Goal: Navigation & Orientation: Find specific page/section

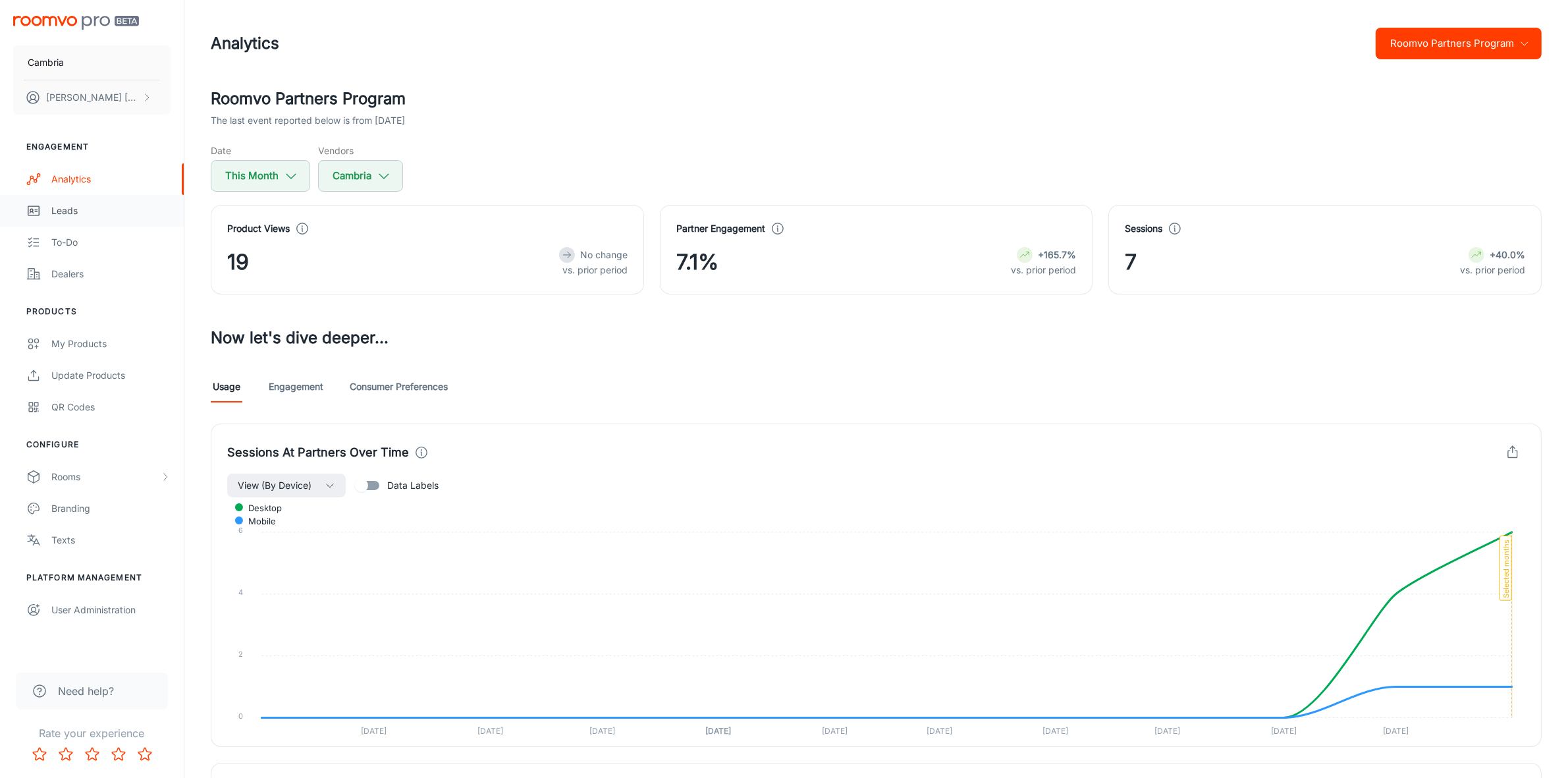
click at [72, 221] on link "Leads" at bounding box center [92, 211] width 184 height 32
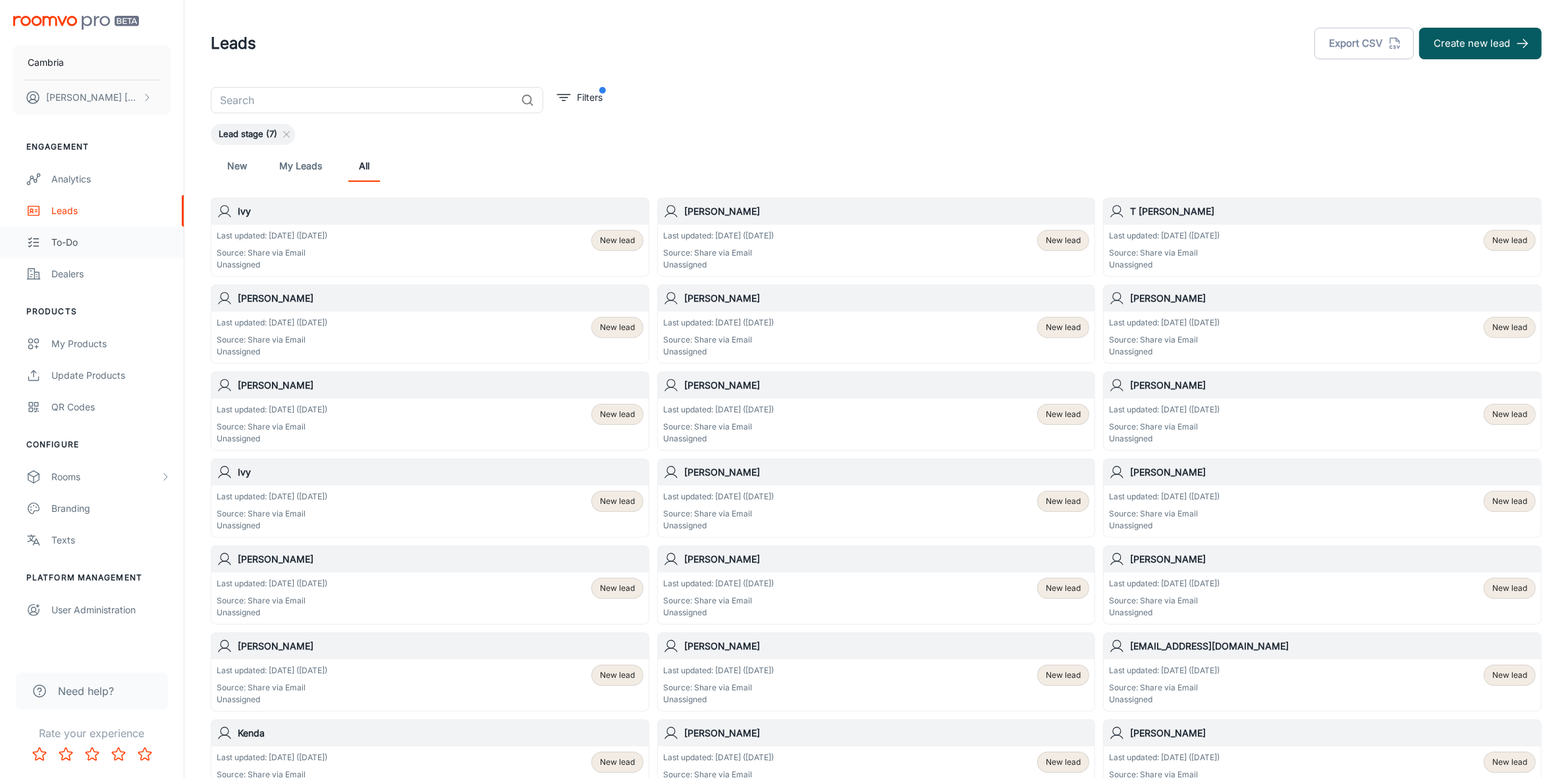
click at [65, 256] on link "To-do" at bounding box center [92, 242] width 184 height 32
click at [68, 275] on div "Dealers" at bounding box center [110, 274] width 119 height 15
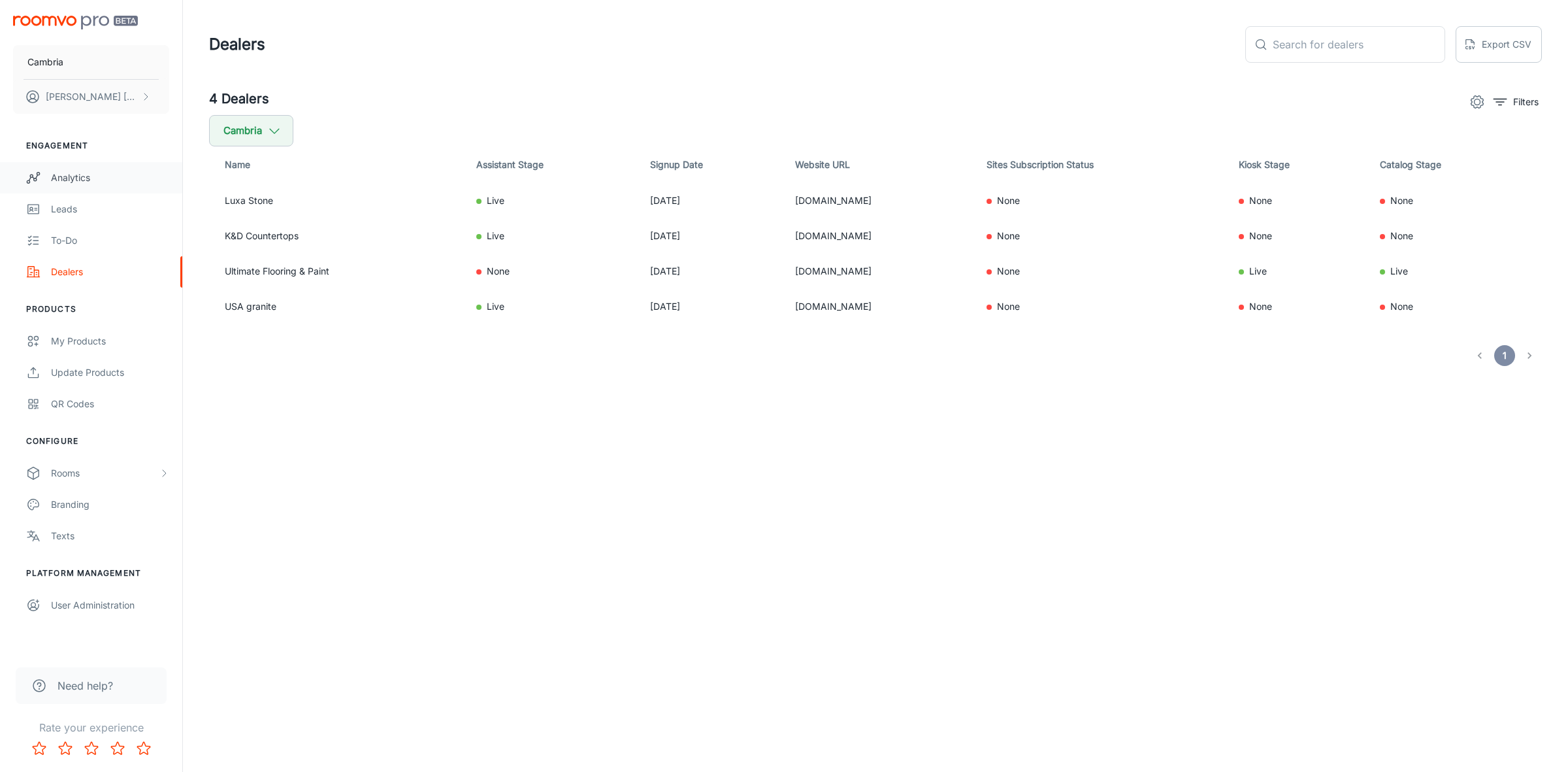
click at [74, 174] on div "Analytics" at bounding box center [110, 178] width 118 height 15
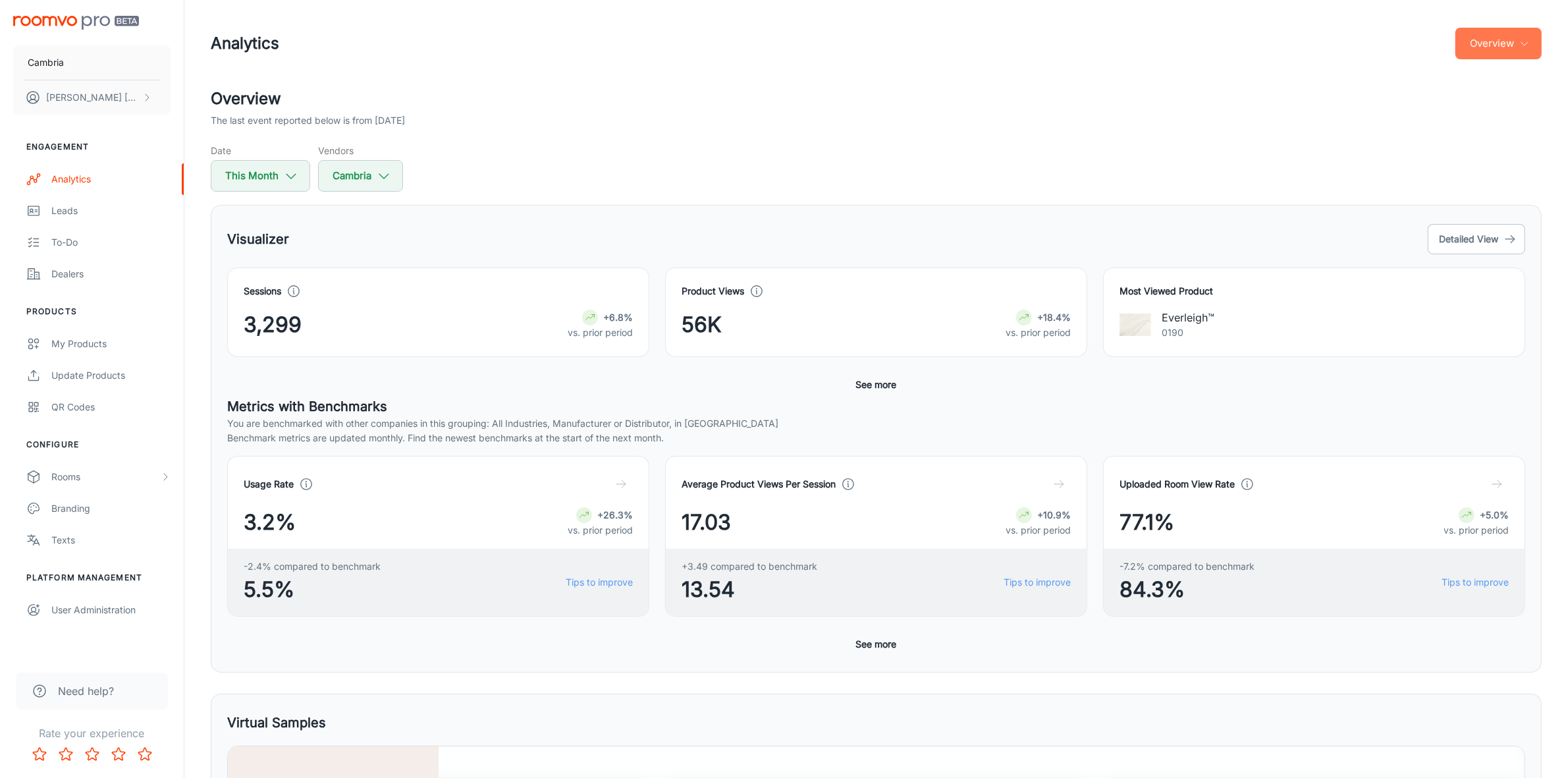
click at [1518, 40] on button "Overview" at bounding box center [1498, 44] width 86 height 32
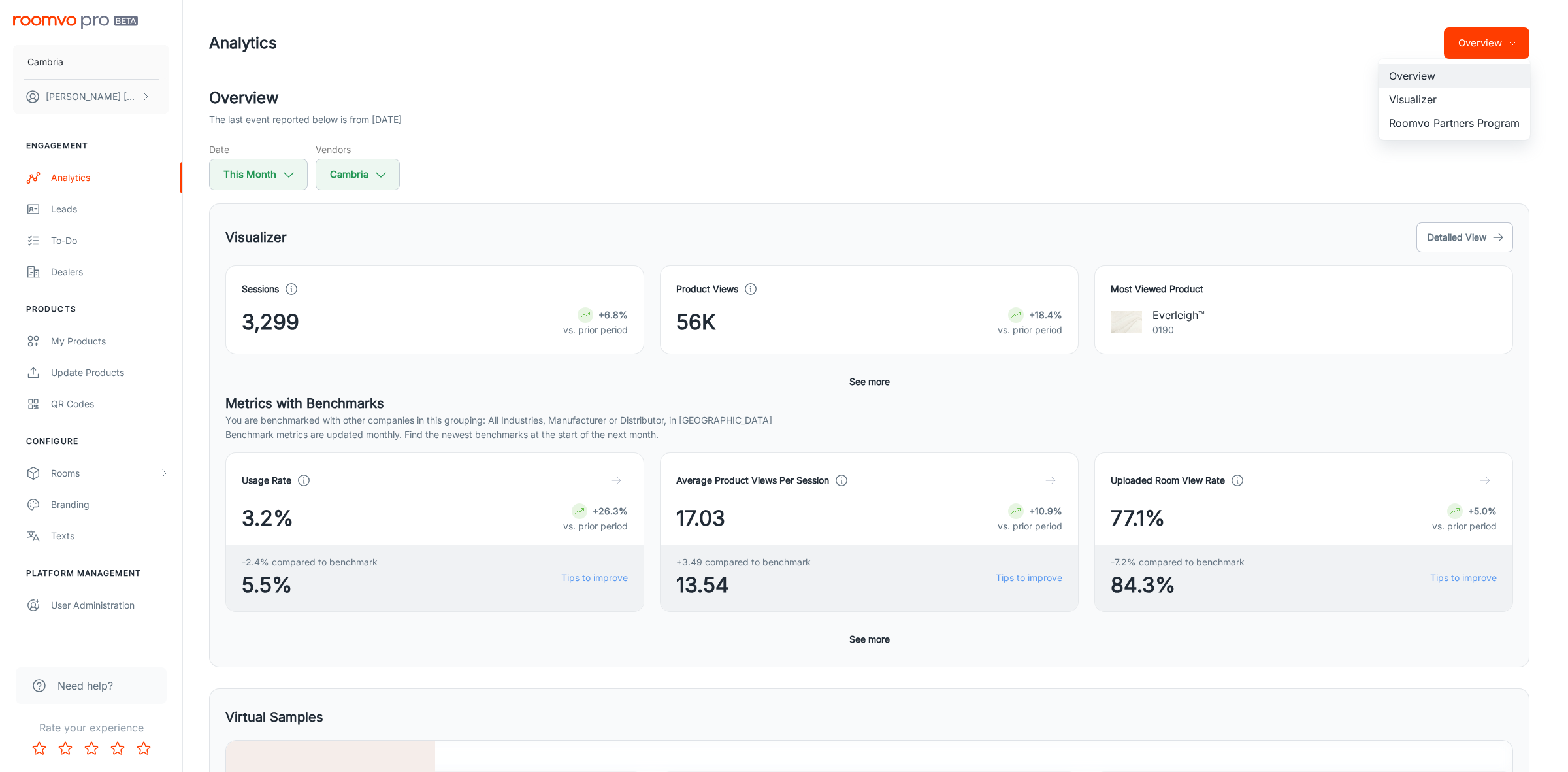
click at [1428, 124] on li "Roomvo Partners Program" at bounding box center [1455, 123] width 151 height 23
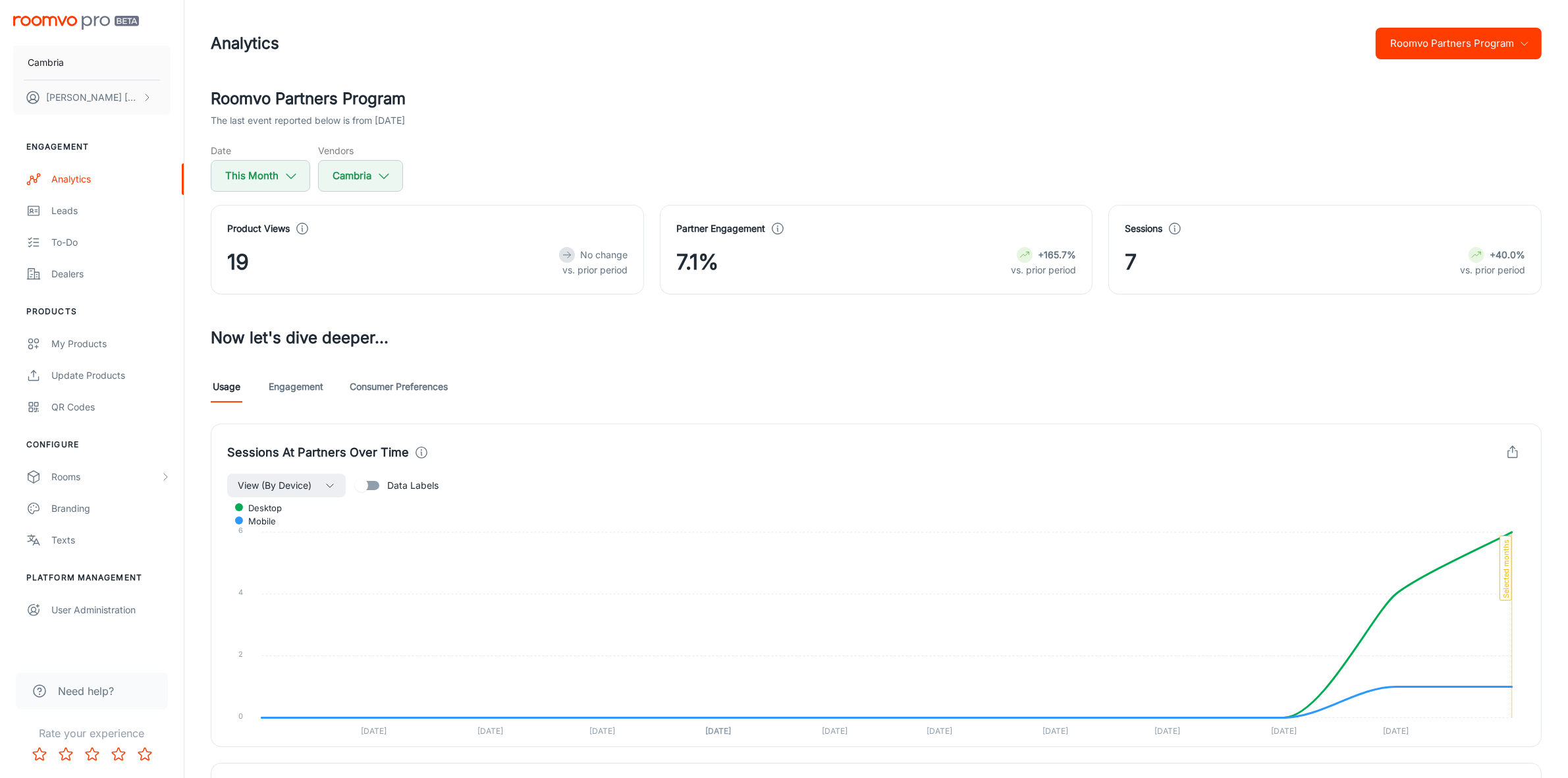
click at [285, 384] on link "Engagement" at bounding box center [296, 387] width 54 height 32
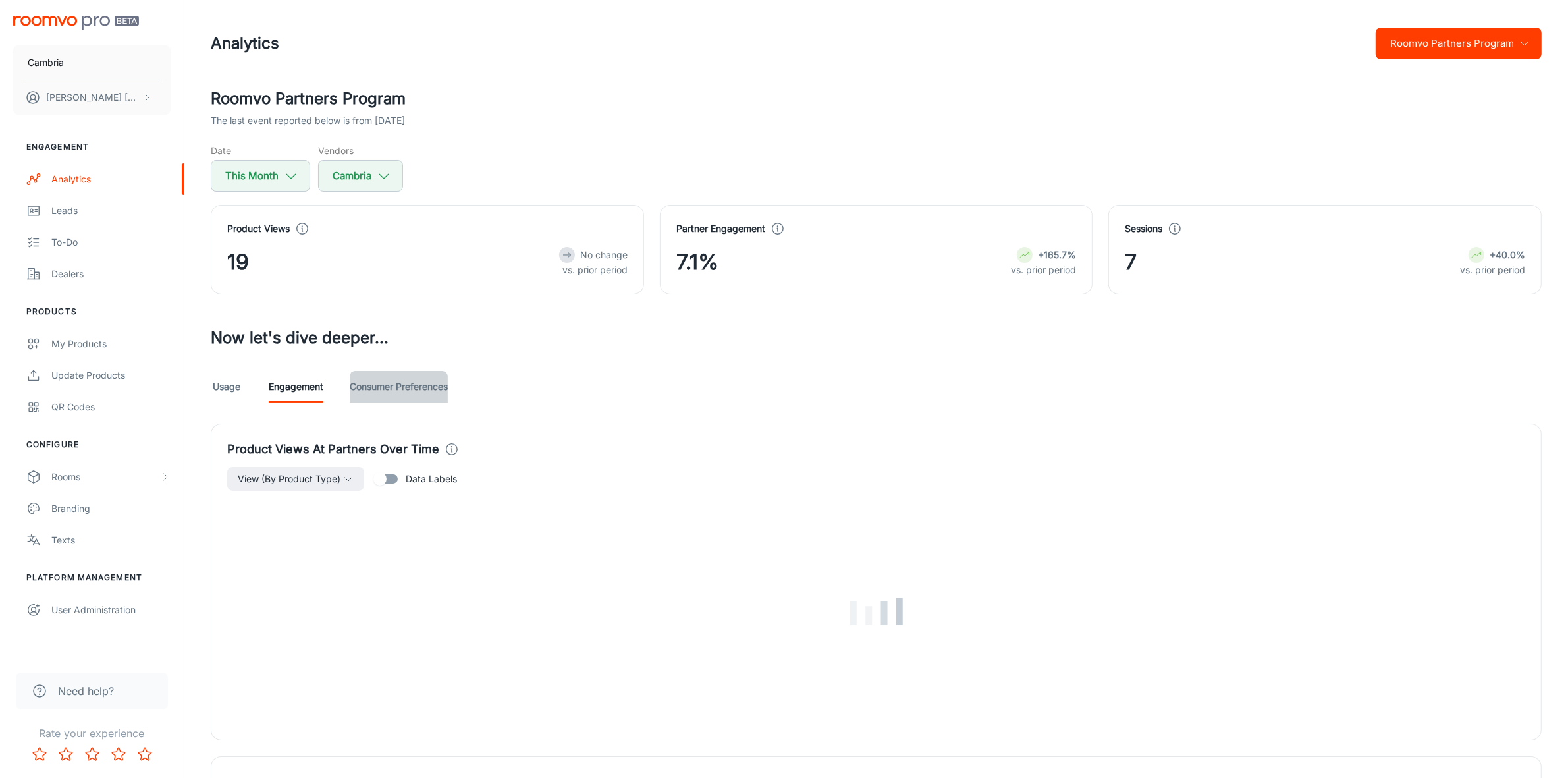
click at [374, 384] on link "Consumer Preferences" at bounding box center [399, 387] width 98 height 32
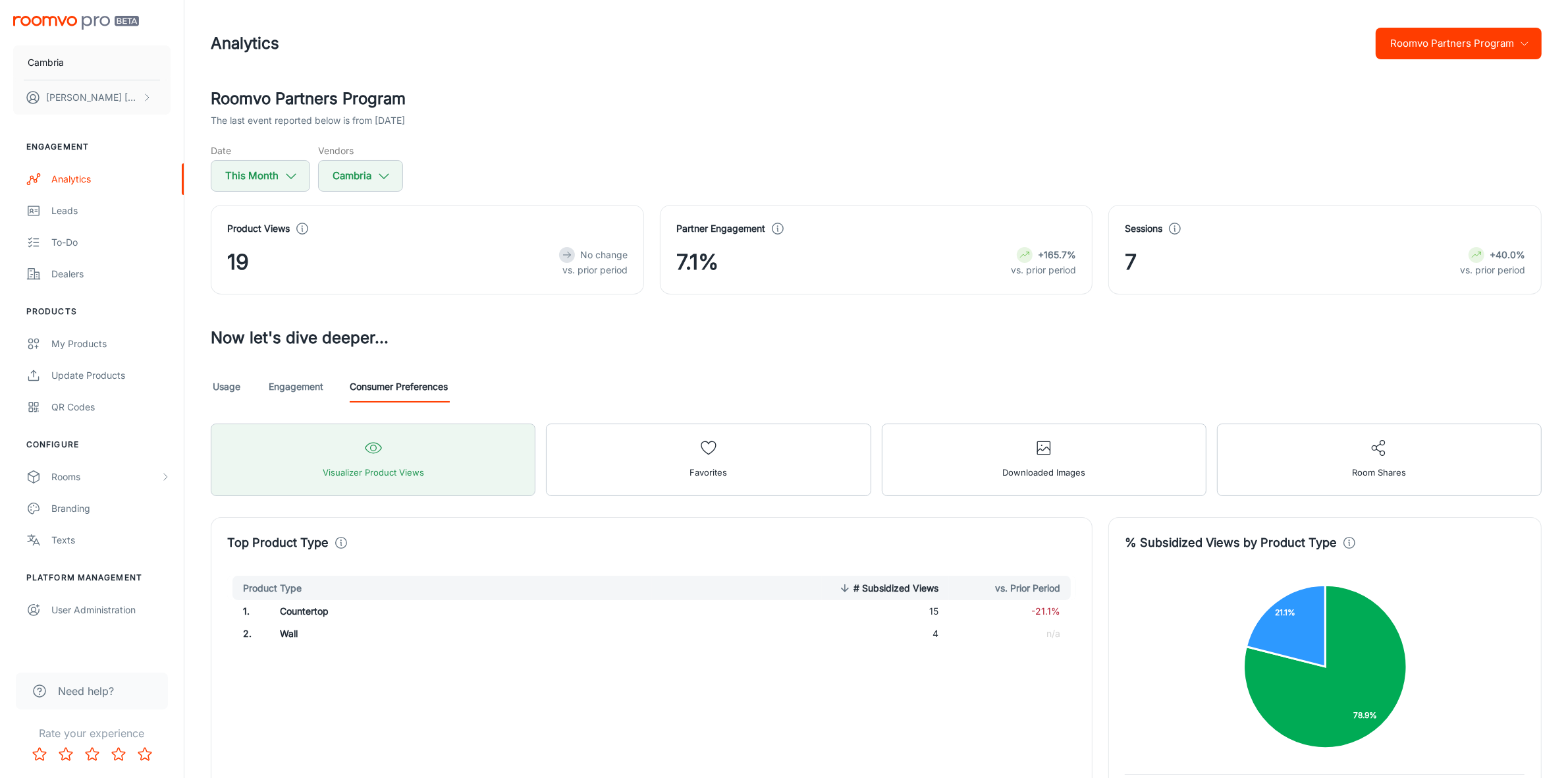
click at [1472, 44] on button "Roomvo Partners Program" at bounding box center [1458, 44] width 166 height 32
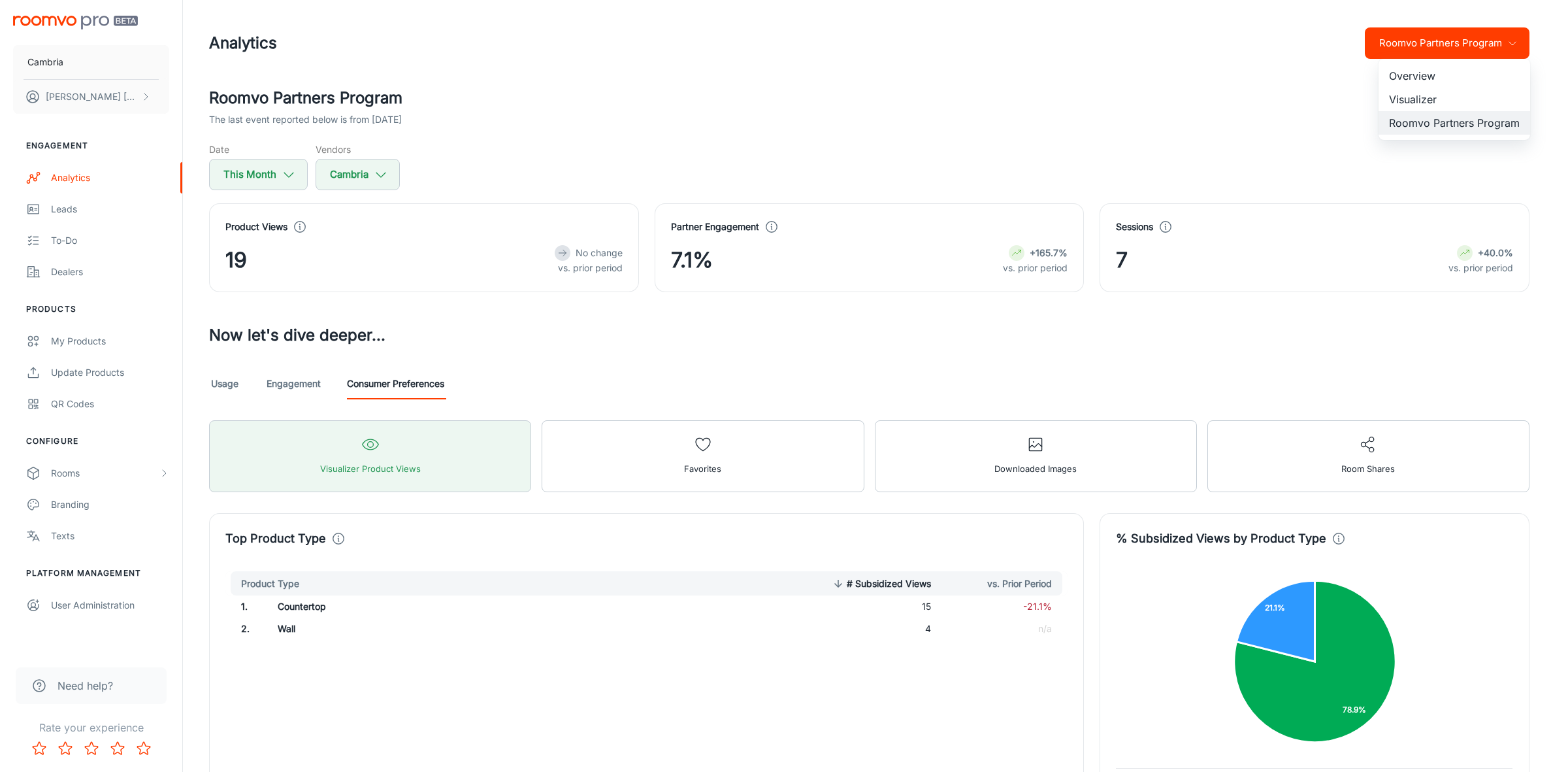
click at [1402, 101] on li "Visualizer" at bounding box center [1455, 99] width 151 height 23
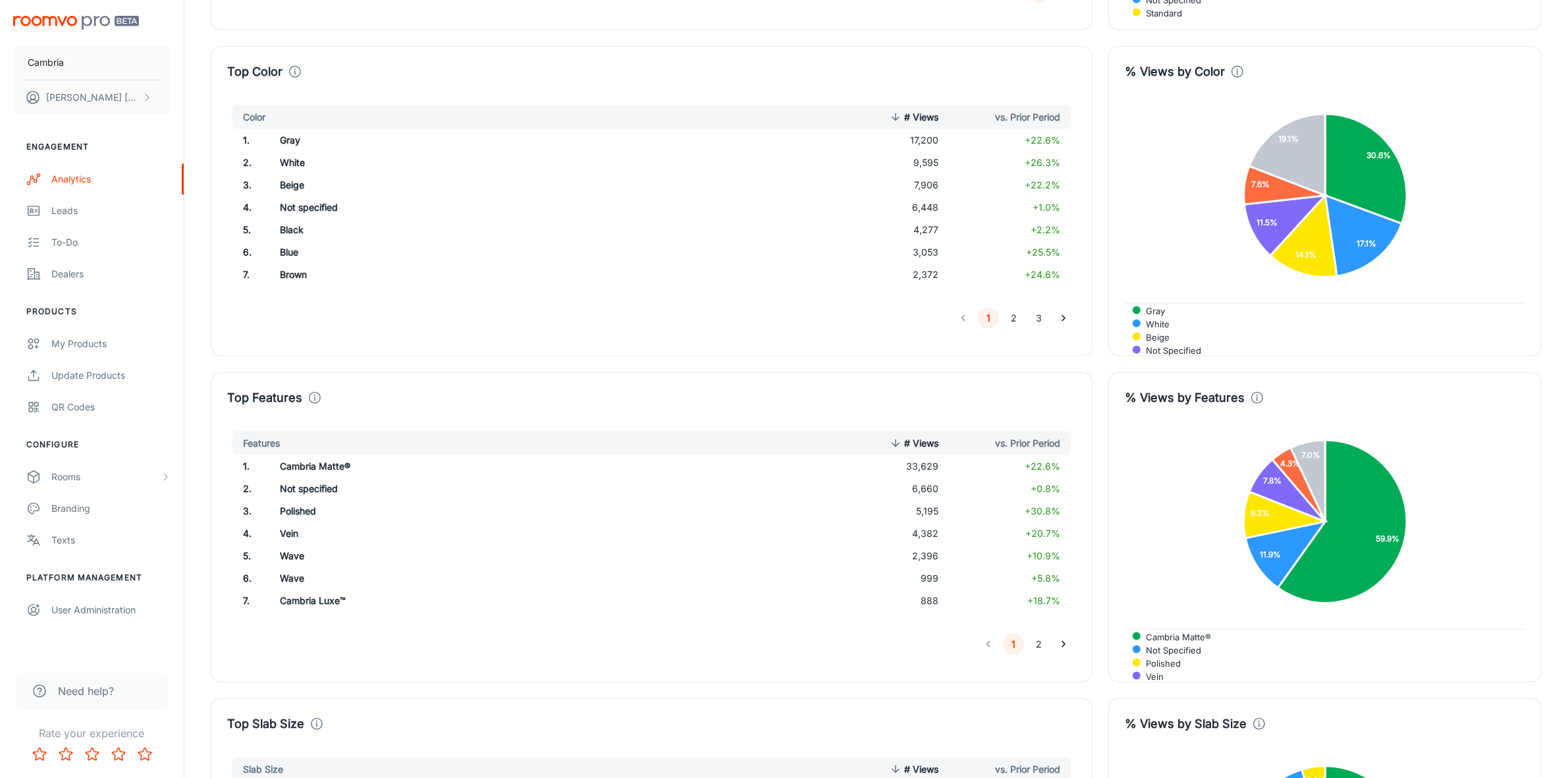
scroll to position [1894, 0]
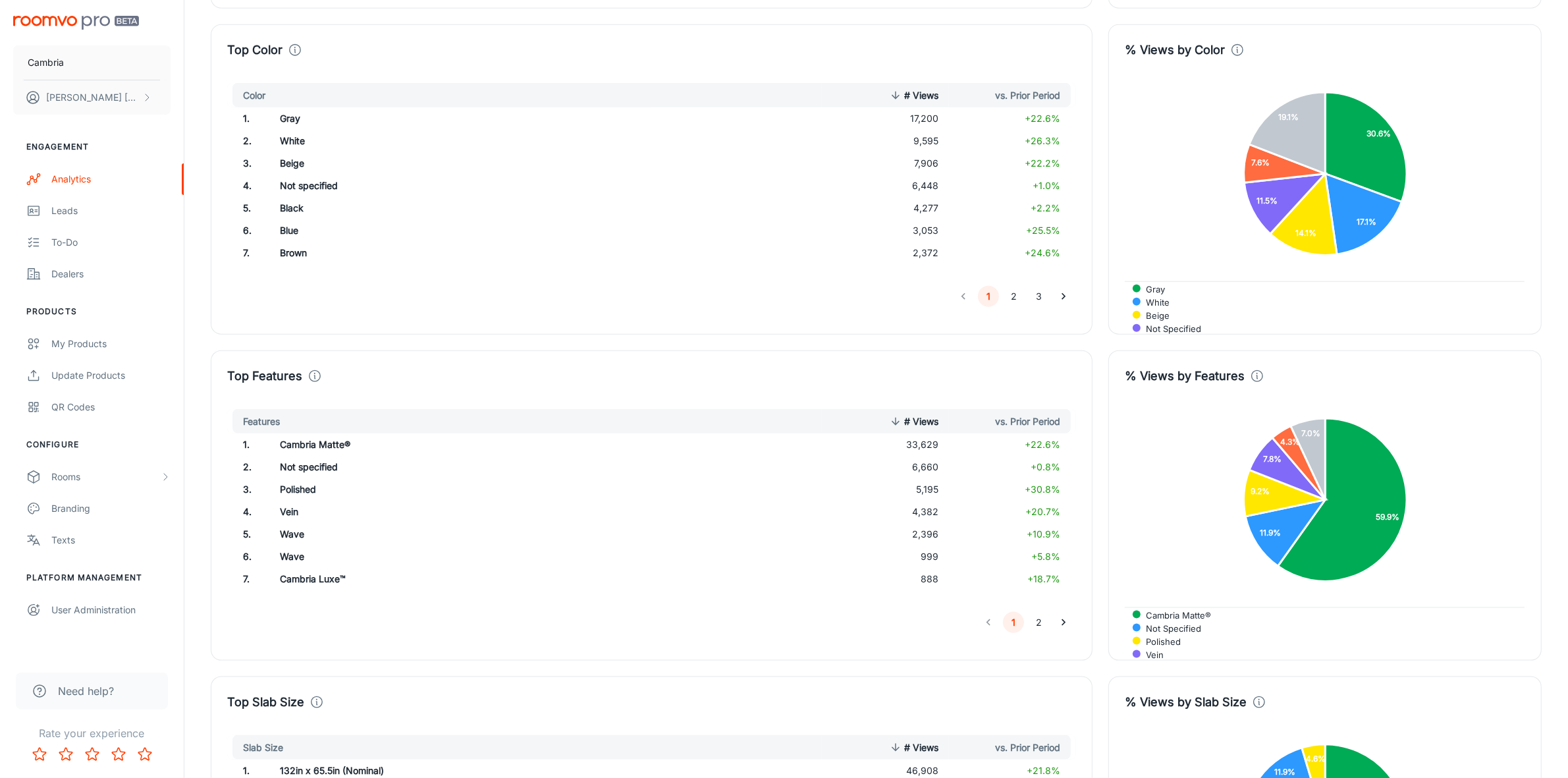
click at [320, 377] on icon at bounding box center [314, 376] width 15 height 15
click at [390, 360] on div "Top Features Features # Views vs. Prior Period 1 . Cambria Matte® 33,629 +22.6%…" at bounding box center [652, 505] width 882 height 310
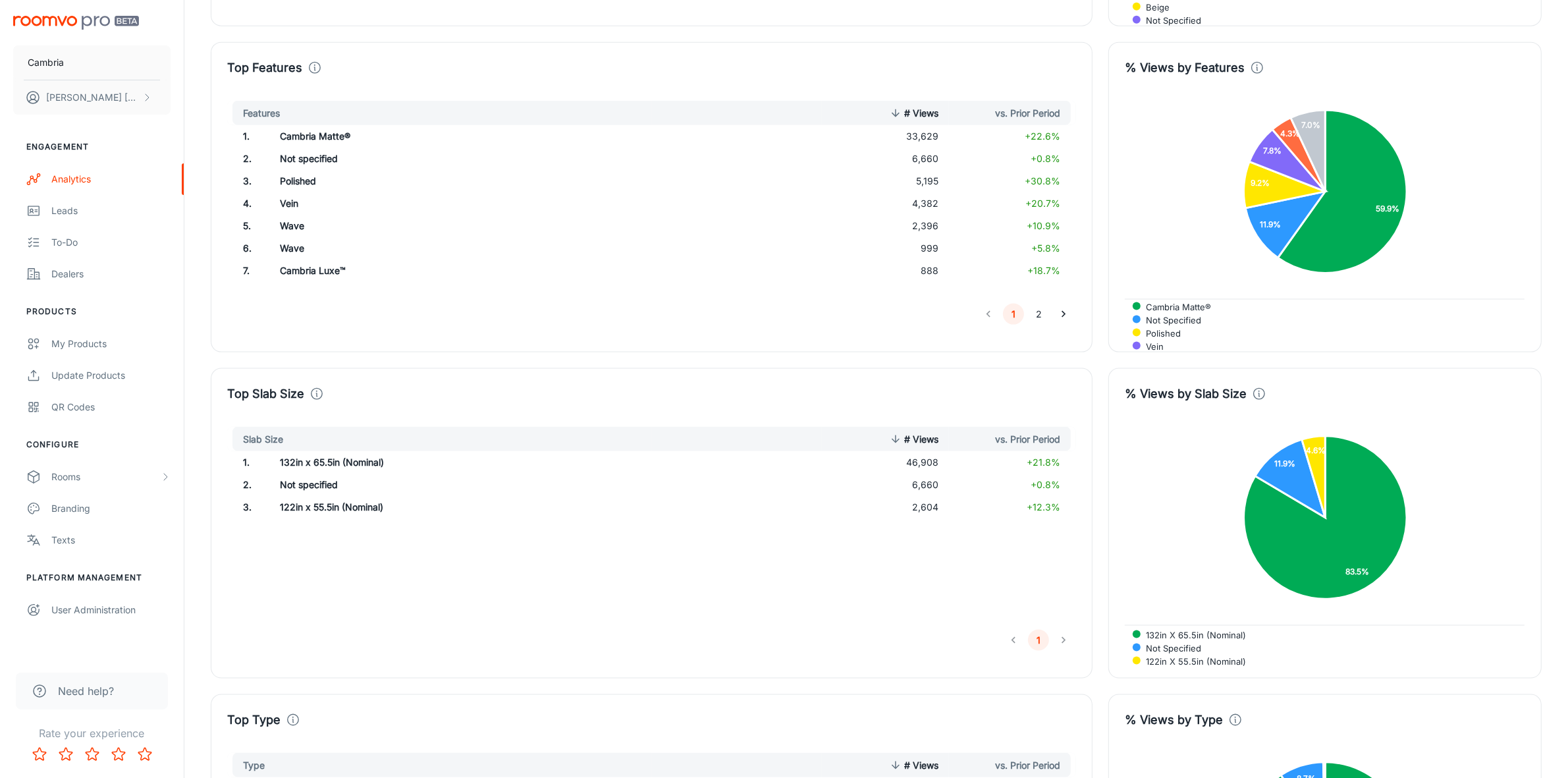
scroll to position [1772, 0]
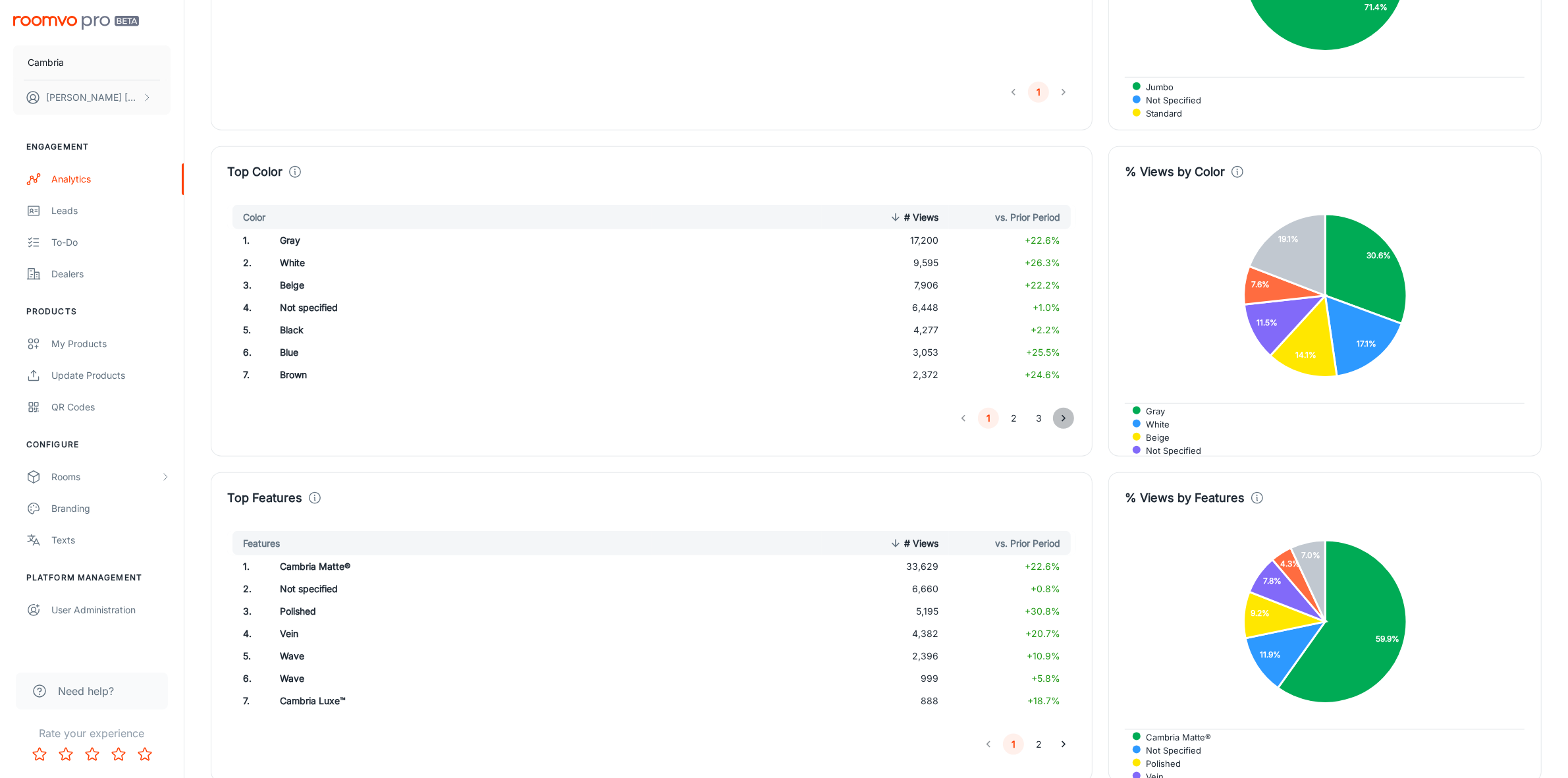
click at [1060, 428] on button "Go to next page" at bounding box center [1063, 418] width 21 height 21
click at [965, 415] on icon "Go to previous page" at bounding box center [963, 418] width 13 height 13
click at [1064, 417] on icon "Go to next page" at bounding box center [1063, 418] width 13 height 13
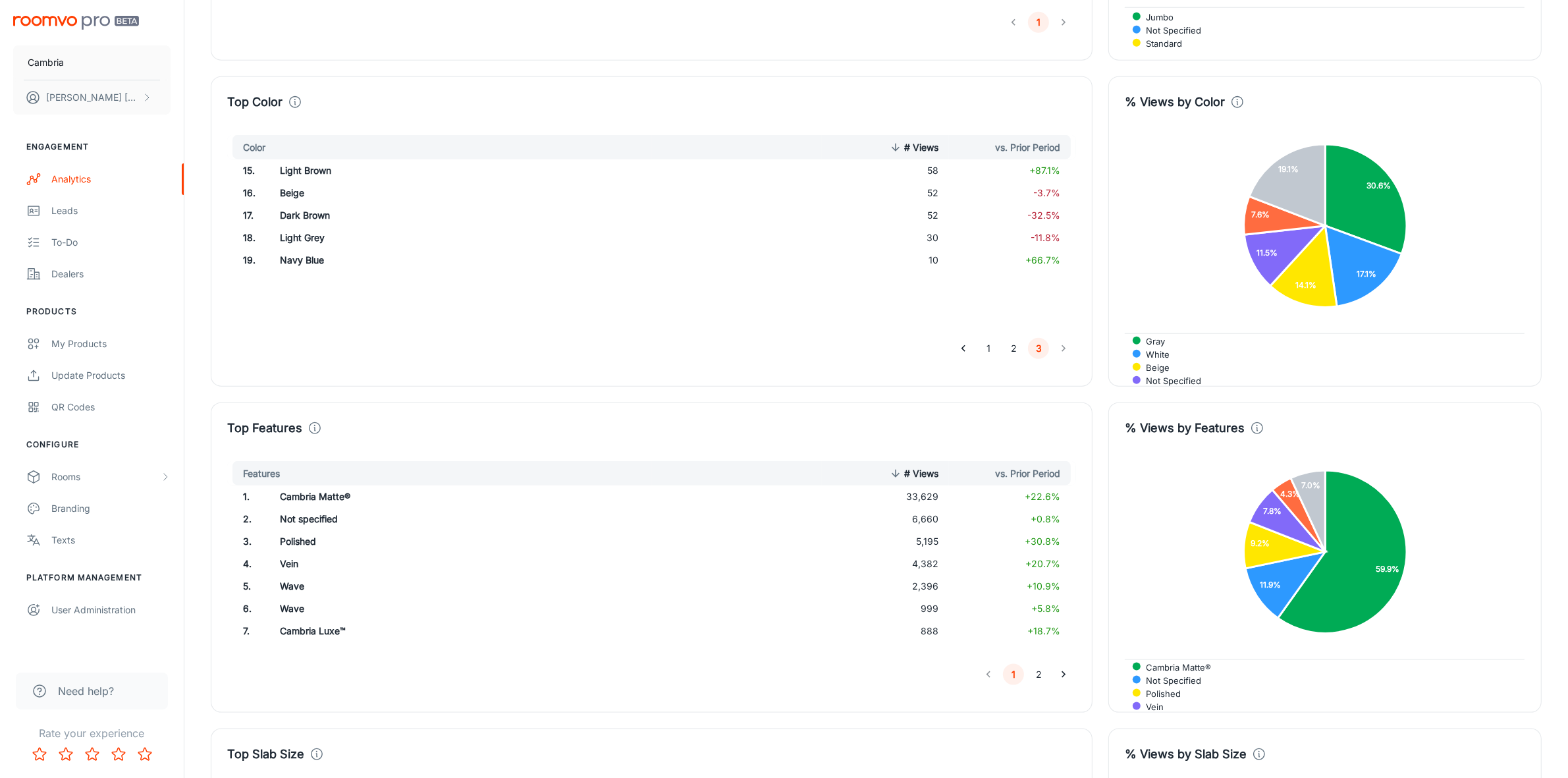
scroll to position [1937, 0]
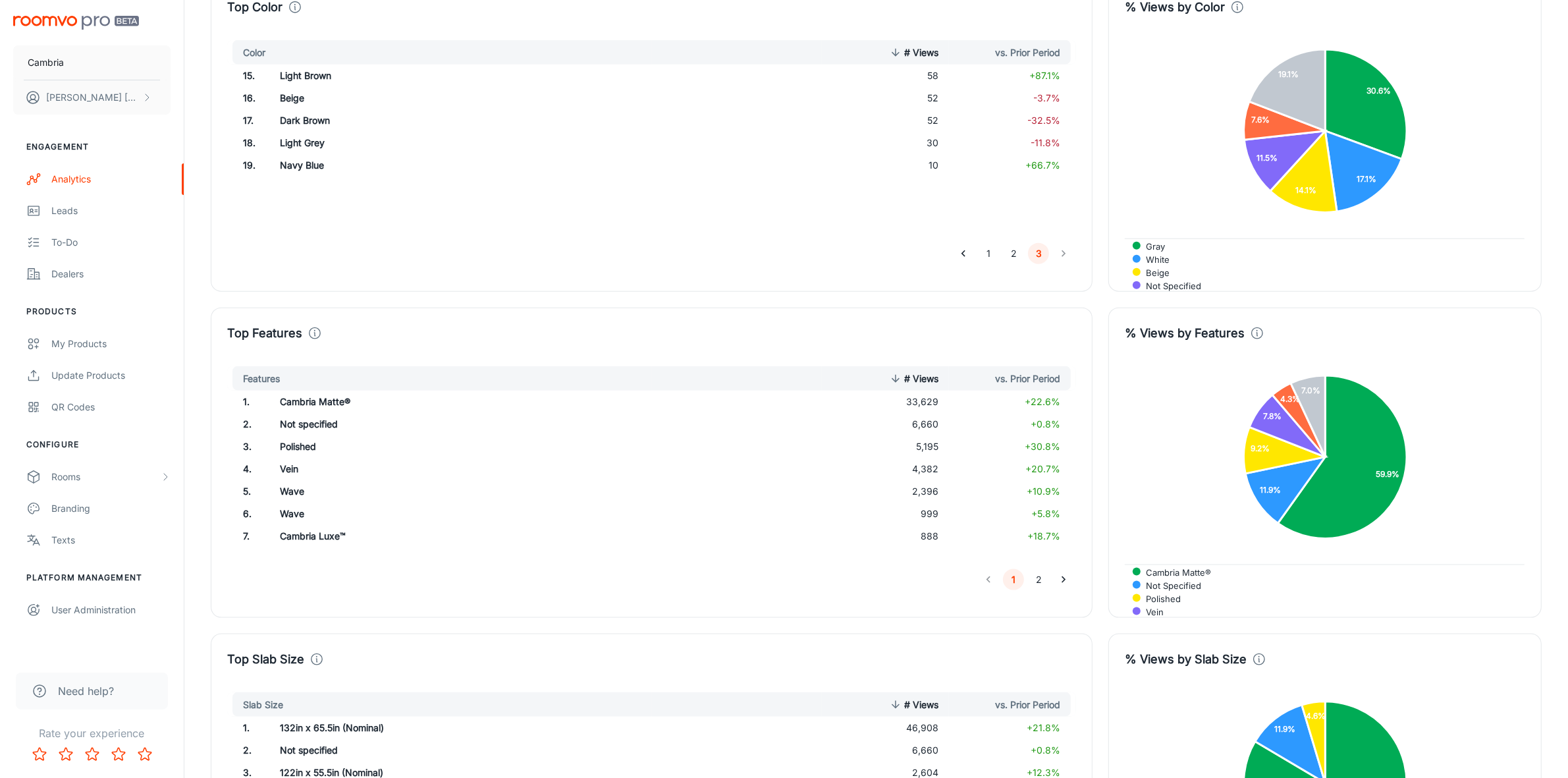
click at [1042, 581] on button "2" at bounding box center [1038, 580] width 21 height 21
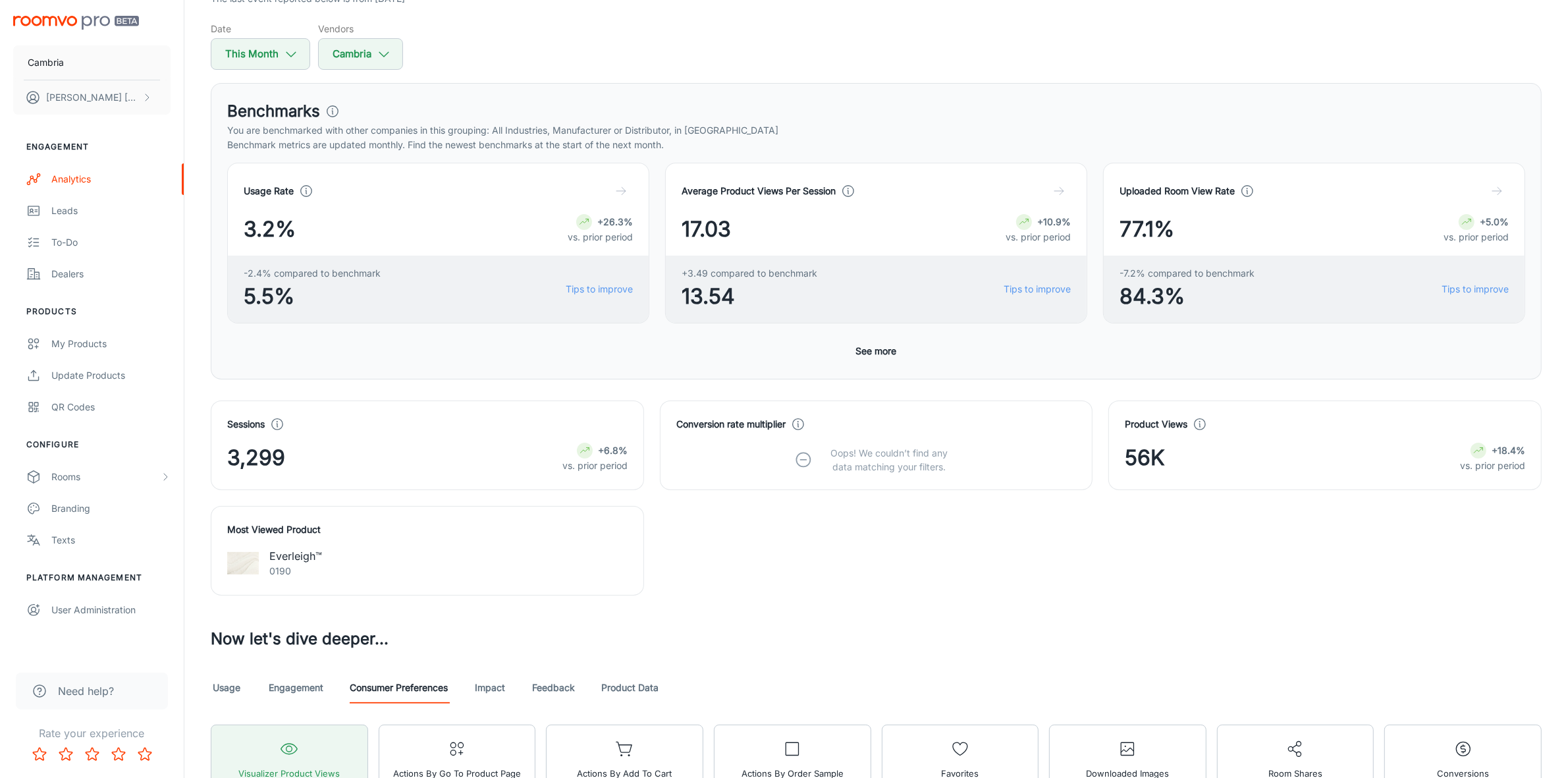
scroll to position [0, 0]
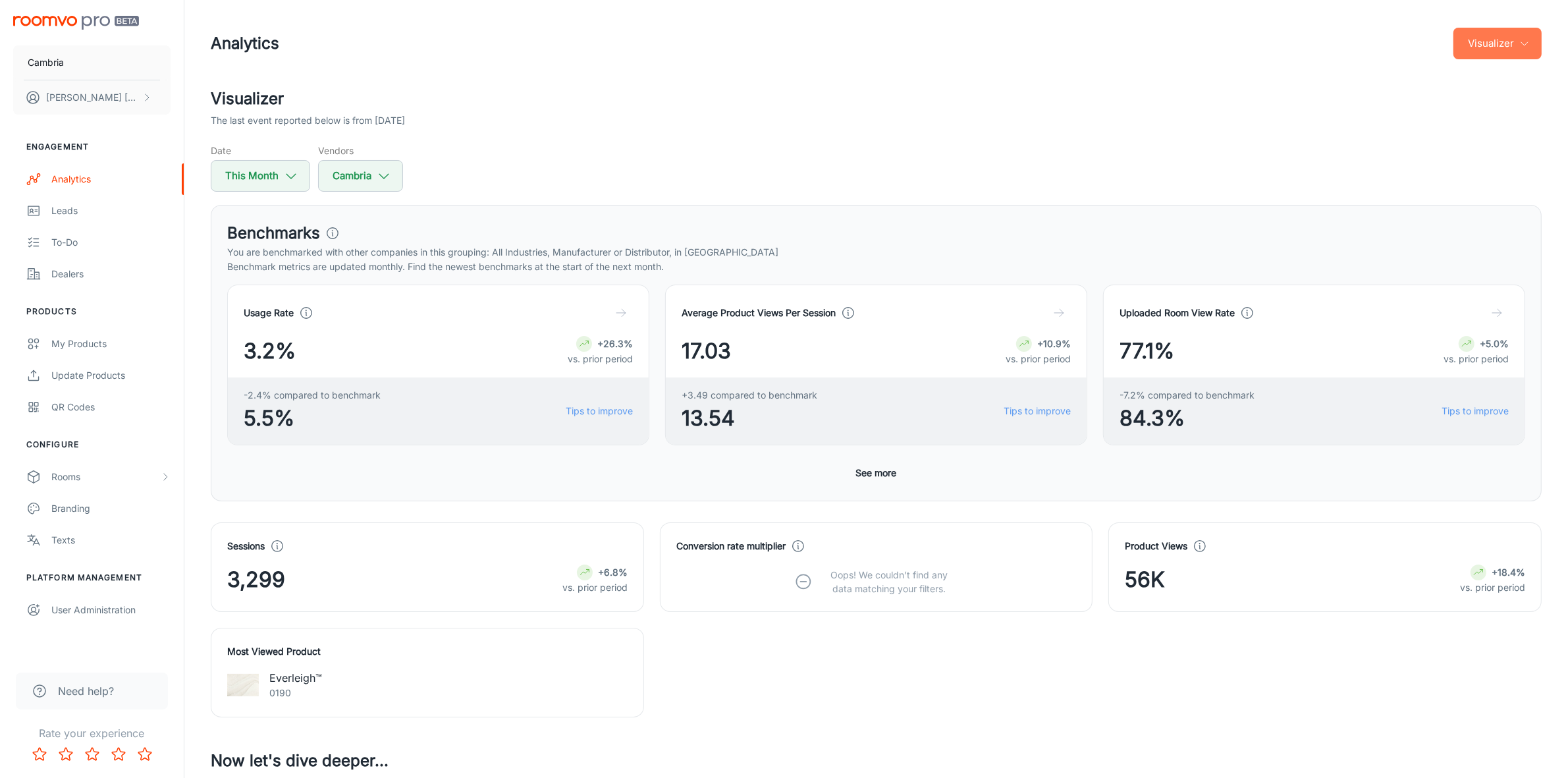
click at [1522, 46] on icon "button" at bounding box center [1525, 44] width 11 height 11
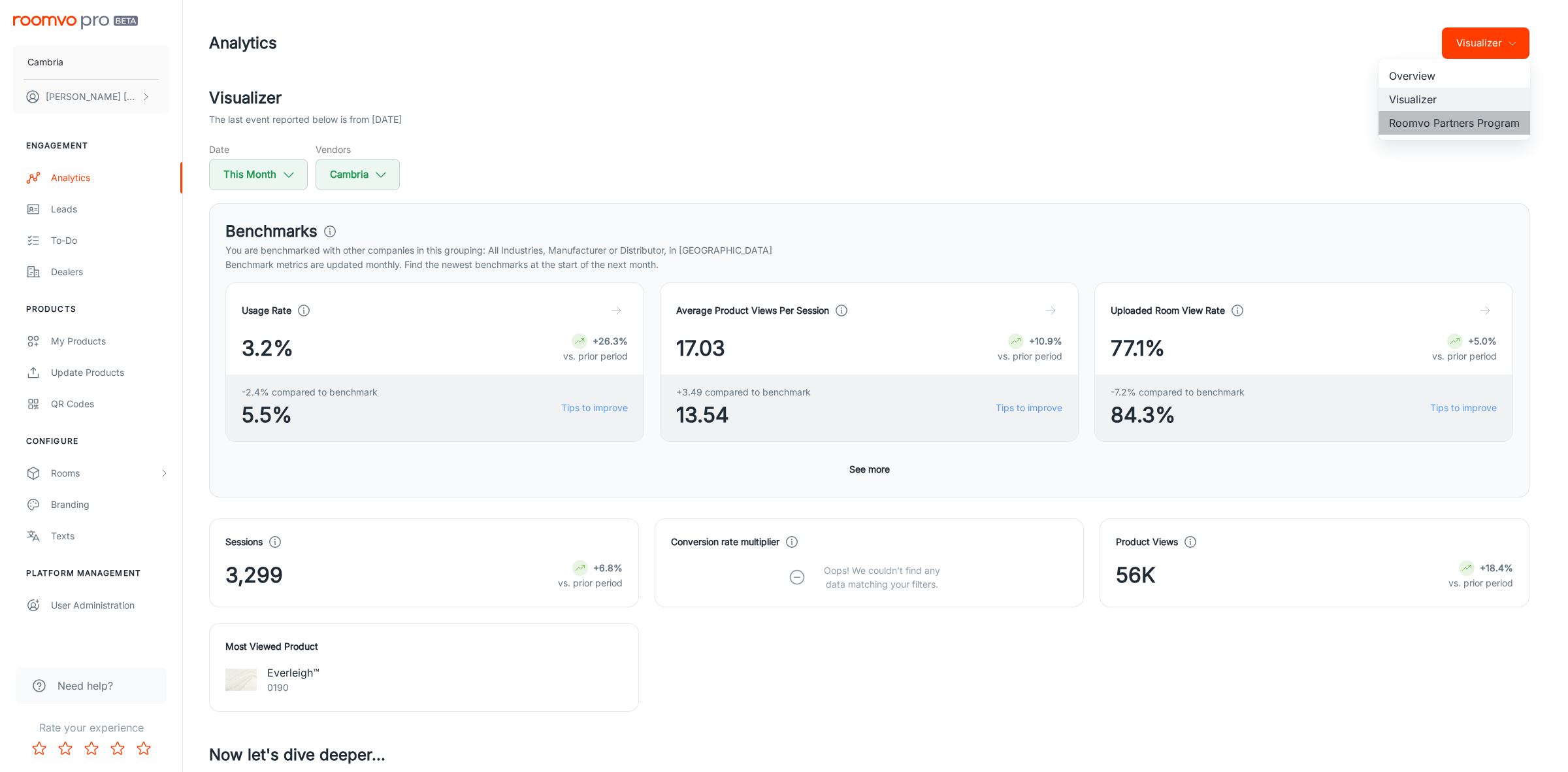
click at [1408, 123] on li "Roomvo Partners Program" at bounding box center [1455, 123] width 151 height 23
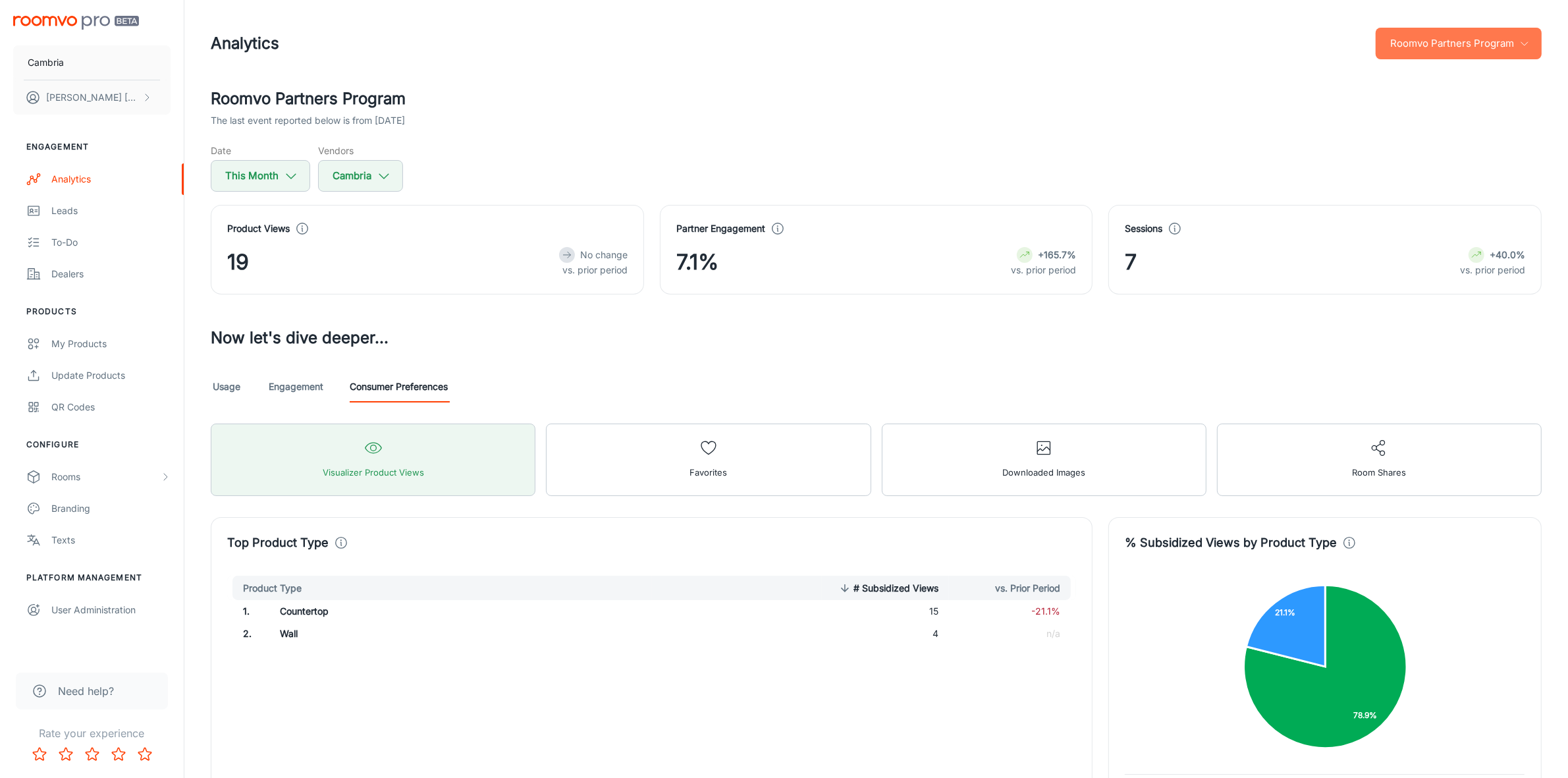
click at [1524, 38] on icon "button" at bounding box center [1525, 44] width 11 height 11
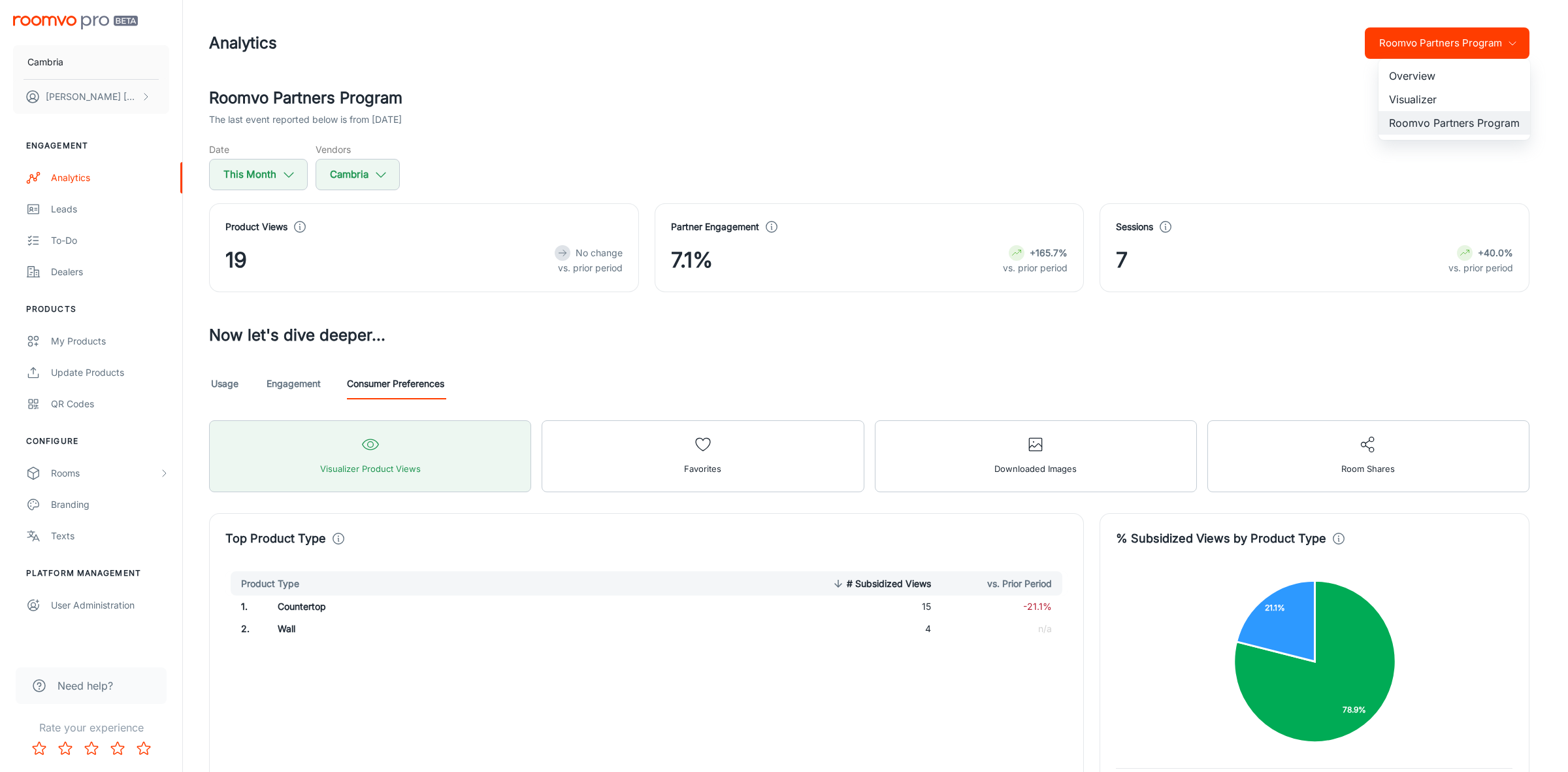
click at [1417, 93] on li "Visualizer" at bounding box center [1455, 99] width 151 height 23
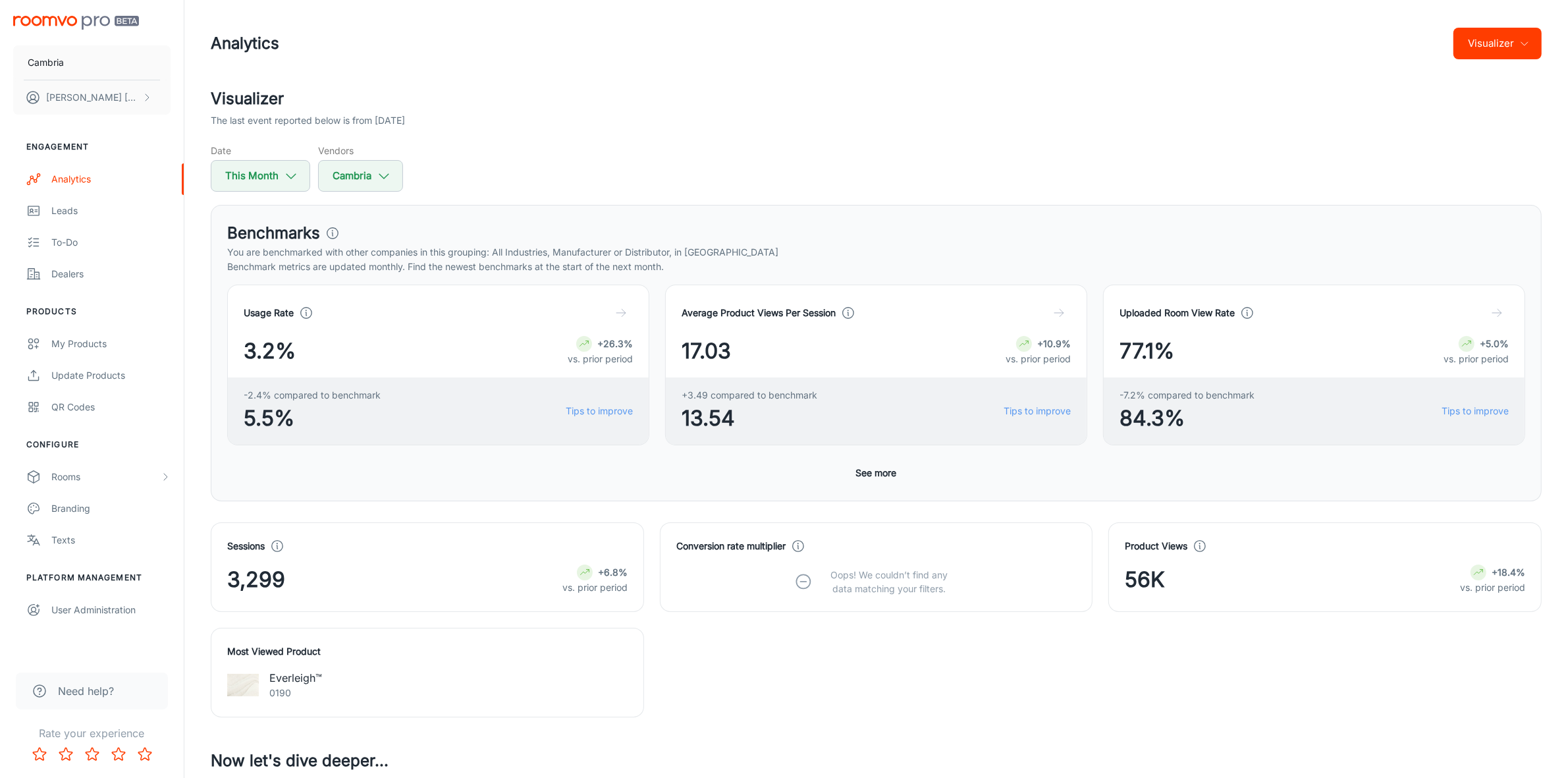
click at [1542, 46] on button "Visualizer" at bounding box center [1497, 44] width 88 height 32
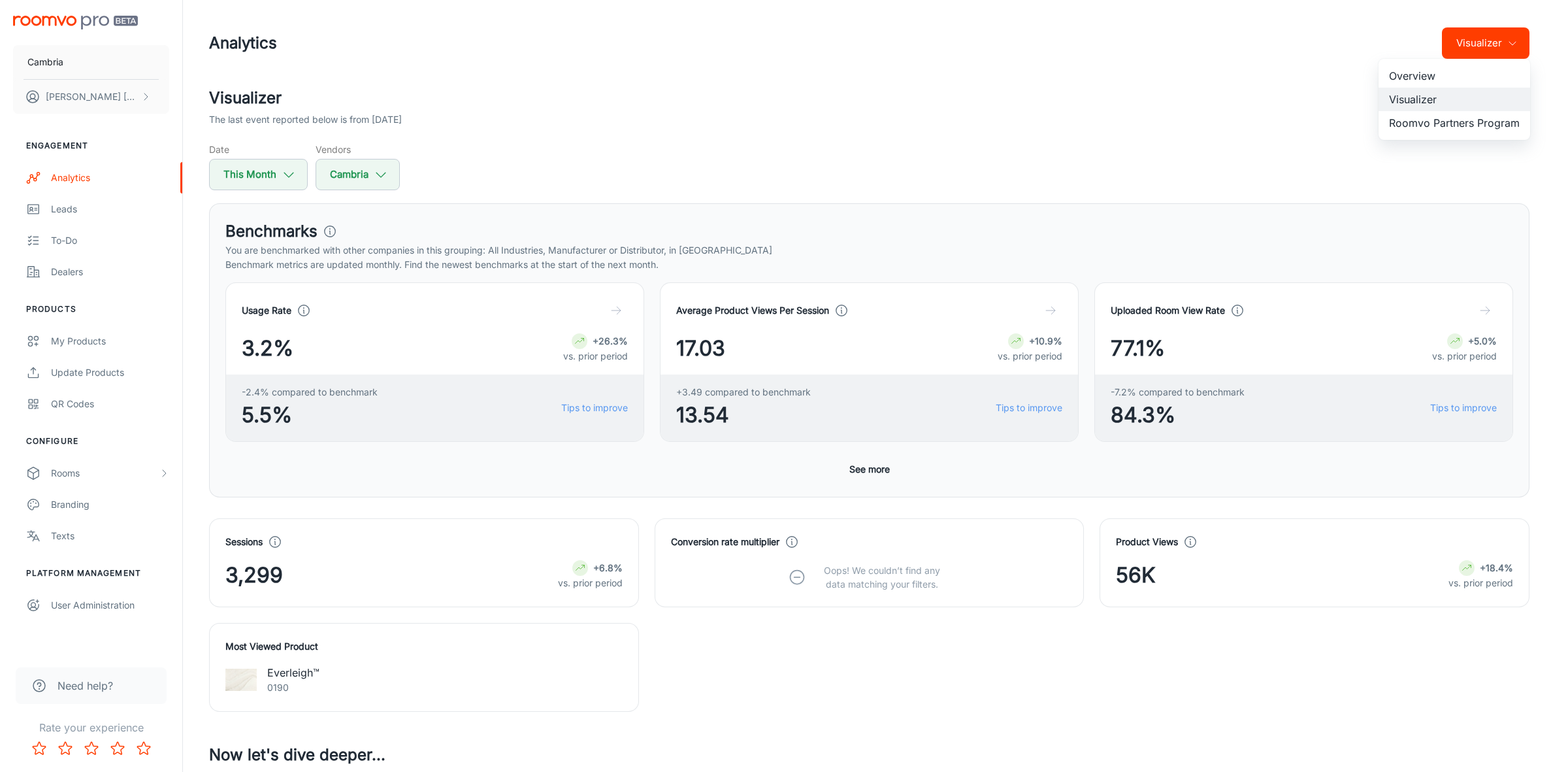
click at [1424, 128] on li "Roomvo Partners Program" at bounding box center [1455, 123] width 151 height 23
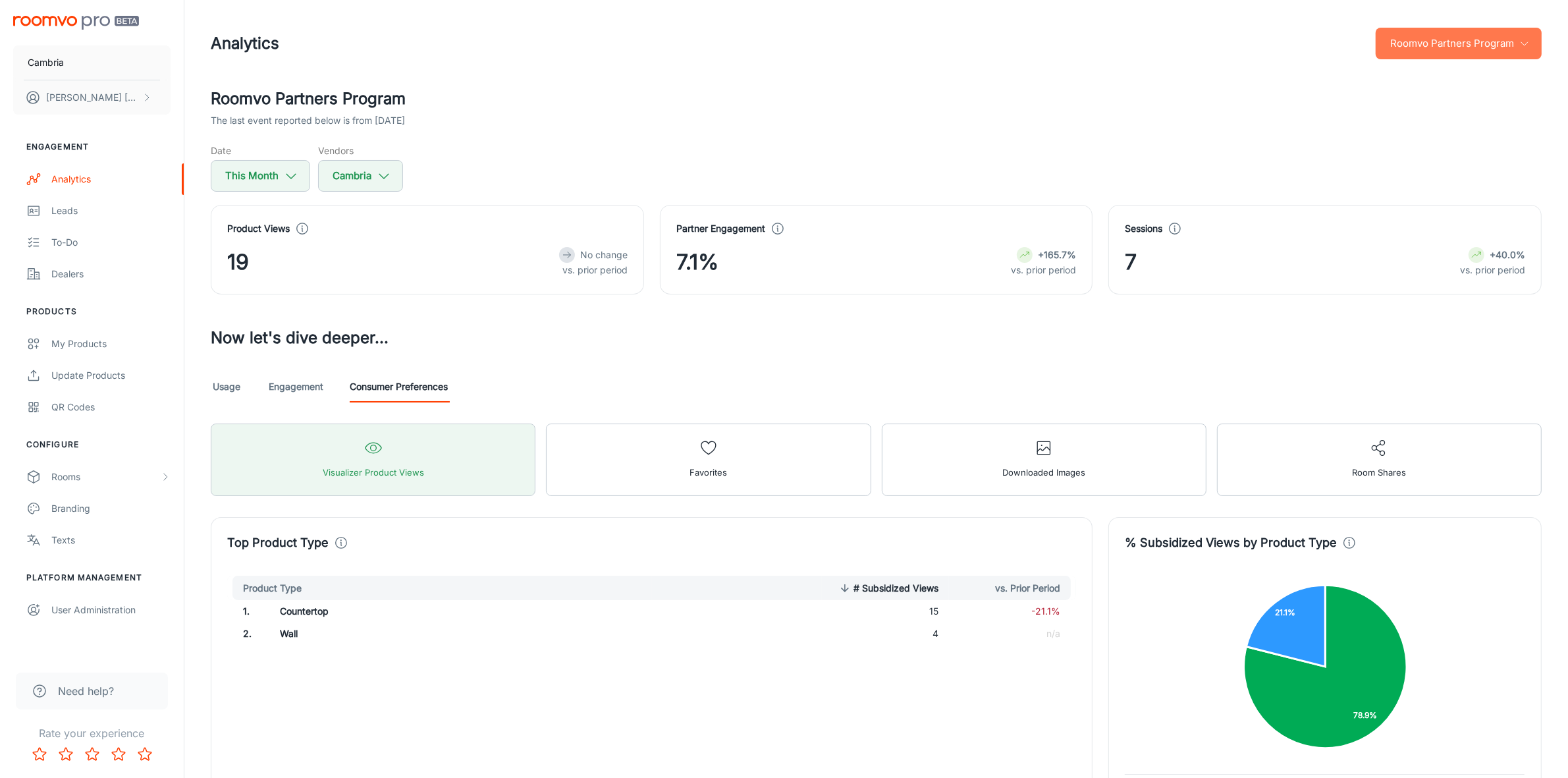
click at [1440, 44] on button "Roomvo Partners Program" at bounding box center [1458, 44] width 166 height 32
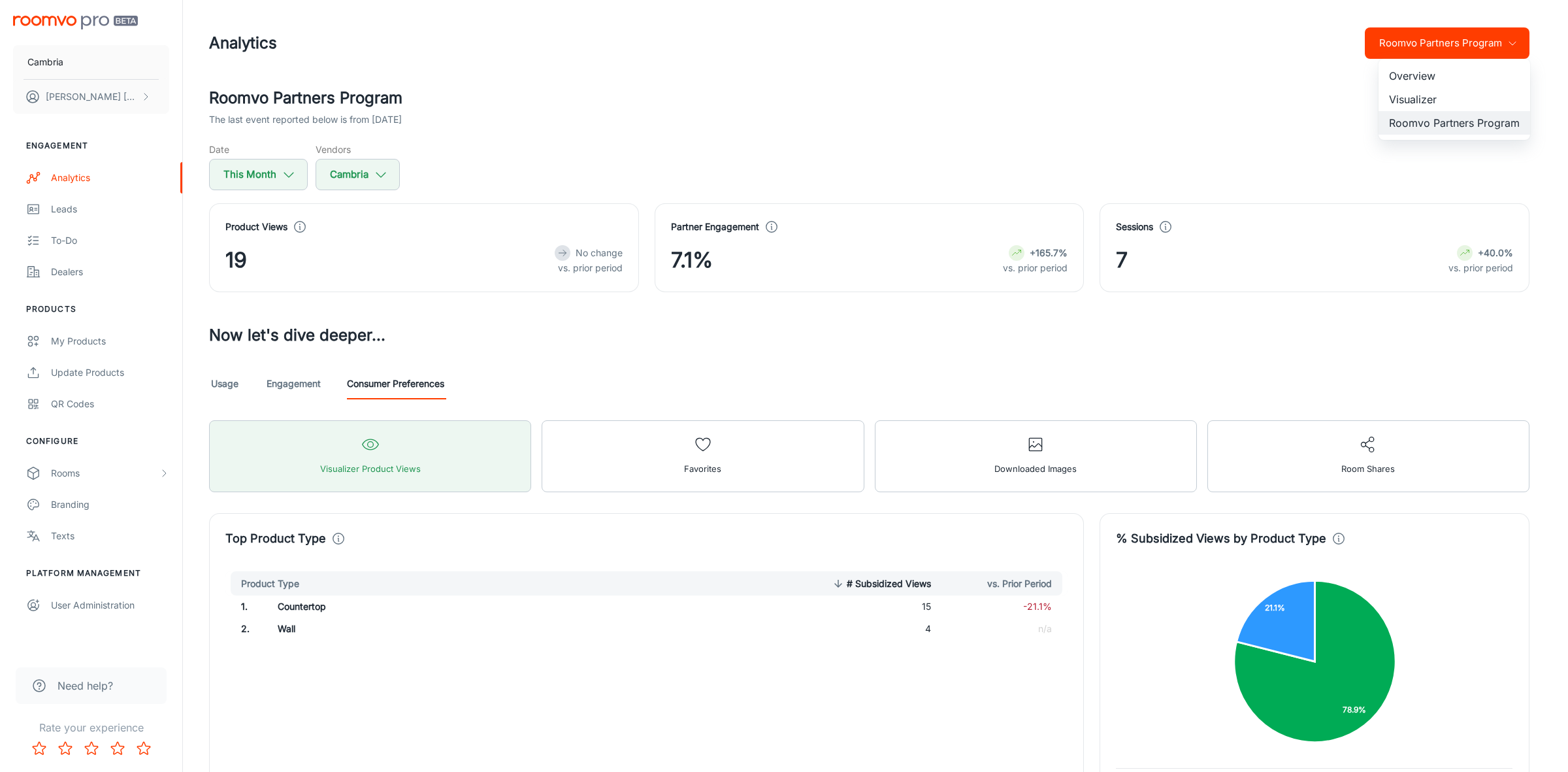
click at [1431, 95] on li "Visualizer" at bounding box center [1455, 99] width 151 height 23
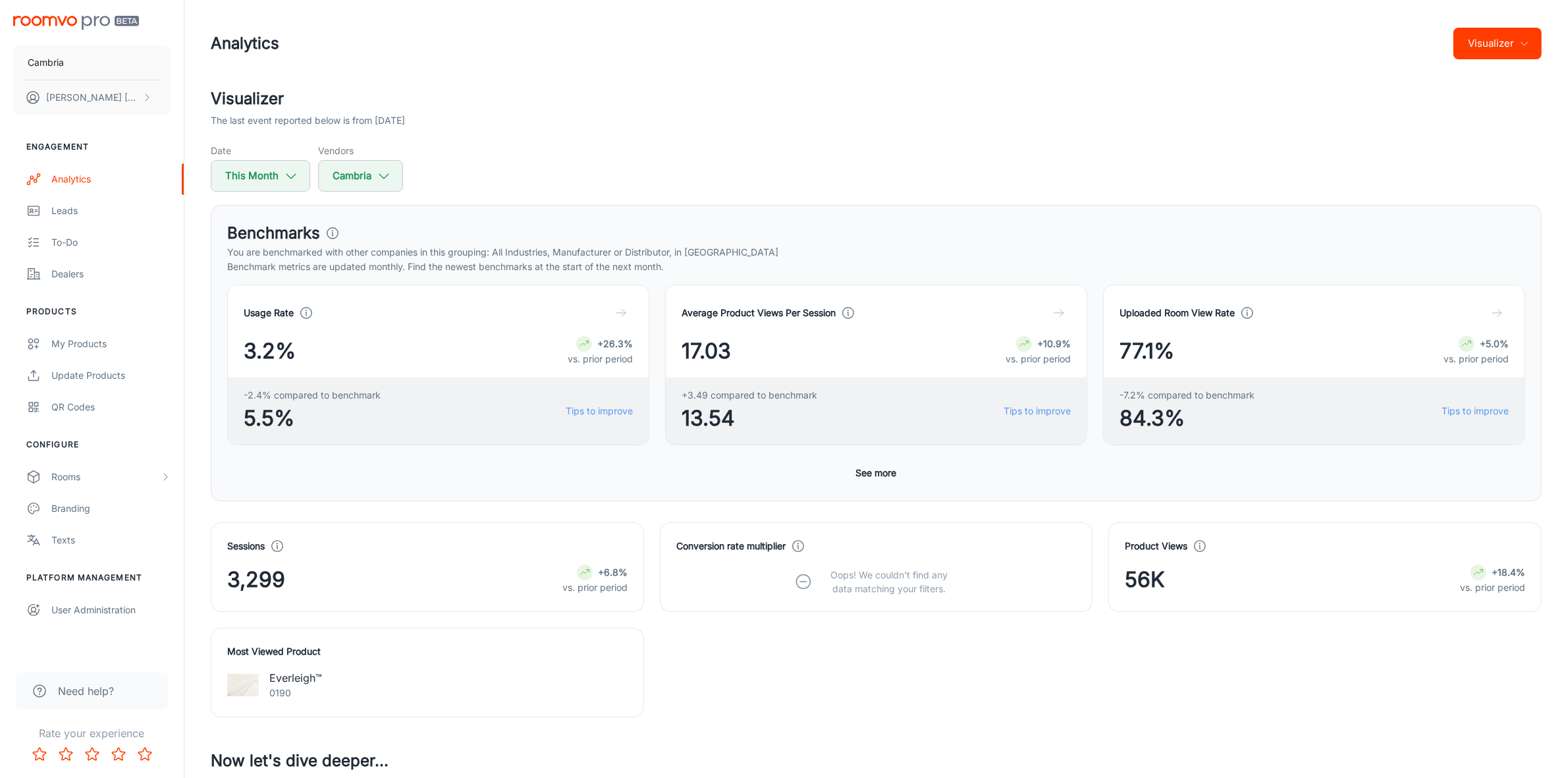
click at [1486, 51] on button "Visualizer" at bounding box center [1497, 44] width 88 height 32
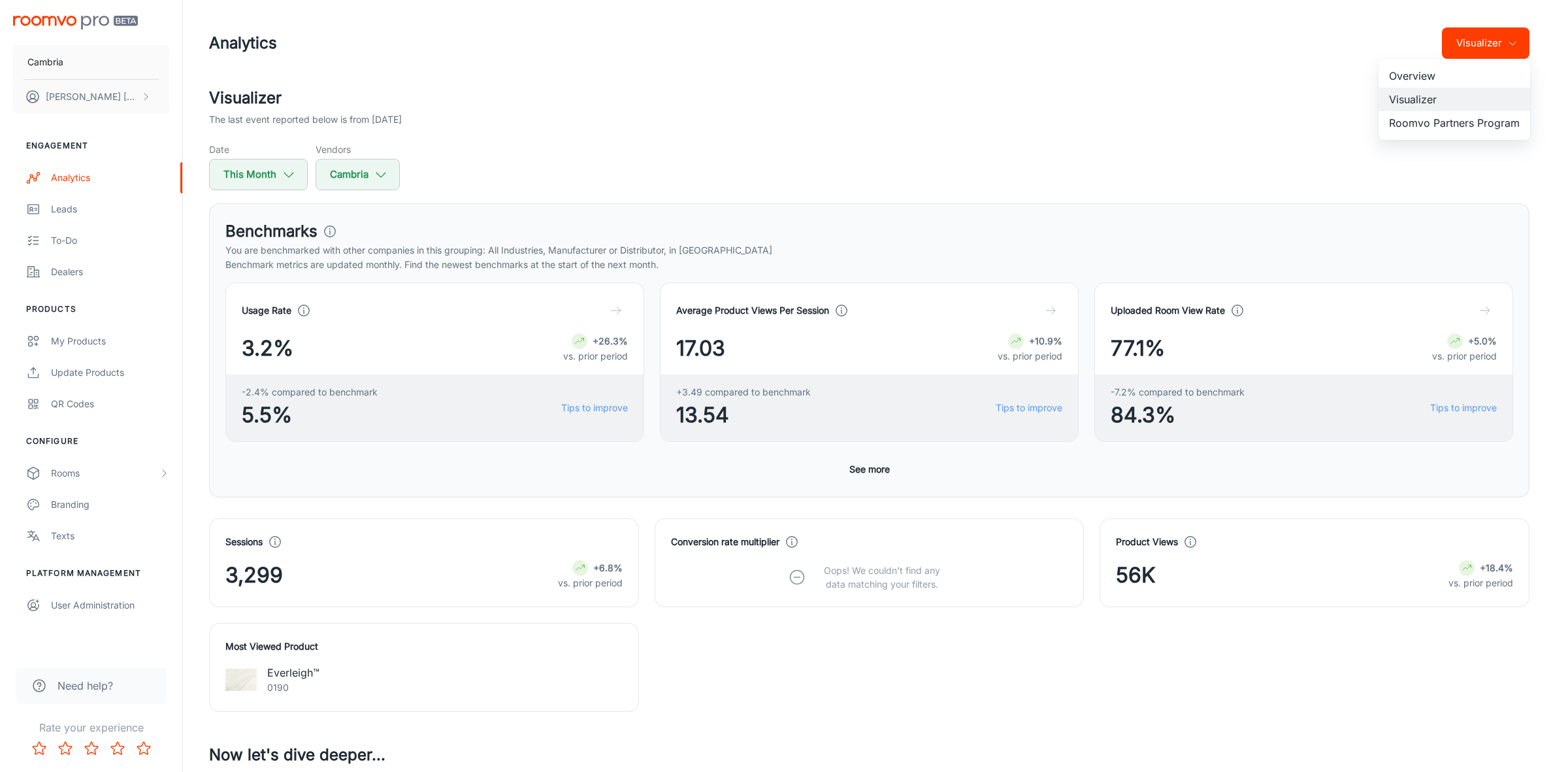
click at [1442, 120] on li "Roomvo Partners Program" at bounding box center [1455, 123] width 151 height 23
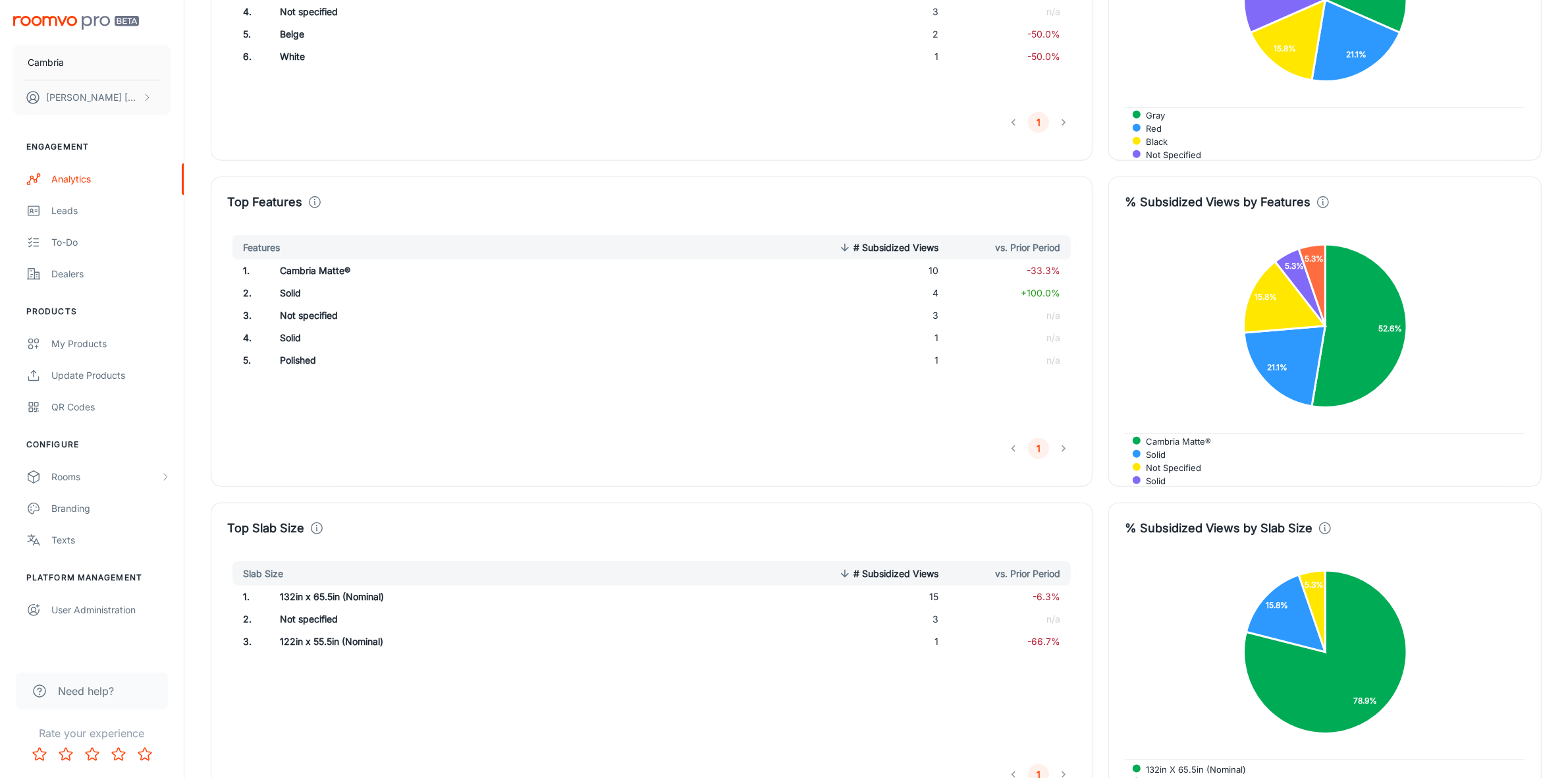
scroll to position [1647, 0]
